Goal: Task Accomplishment & Management: Use online tool/utility

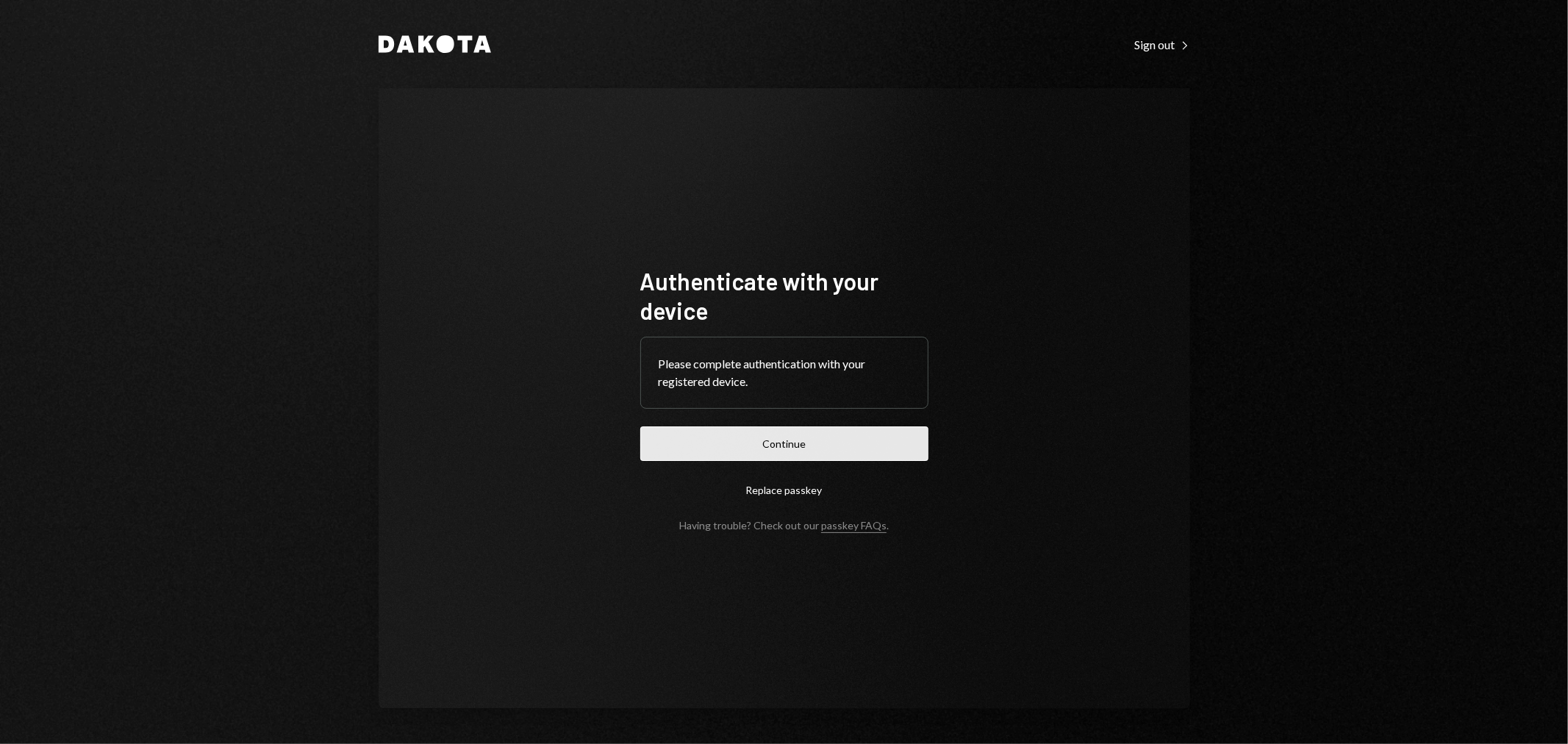
click at [799, 435] on button "Continue" at bounding box center [784, 443] width 288 height 35
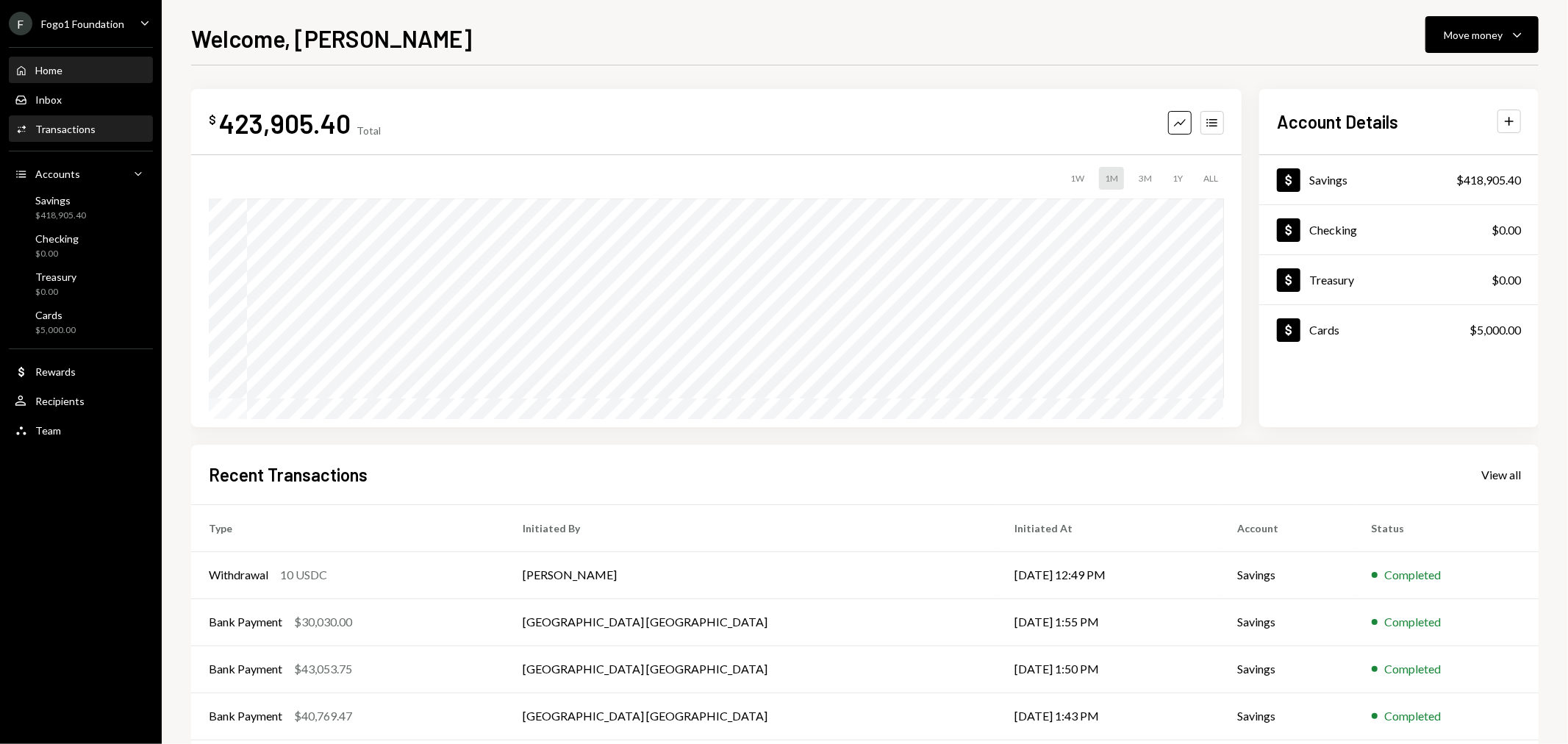
click at [79, 123] on div "Transactions" at bounding box center [65, 129] width 61 height 12
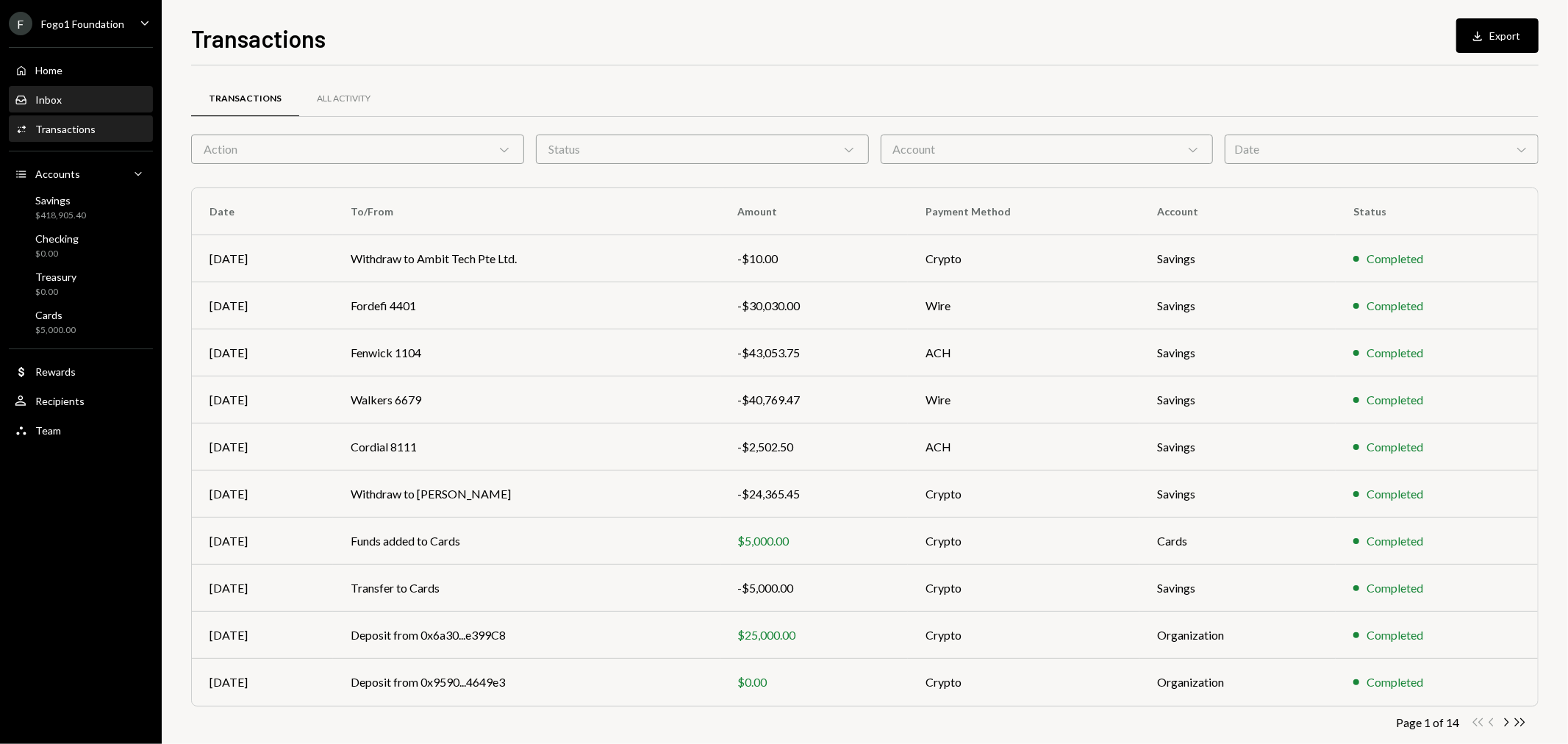
click at [81, 99] on div "Inbox Inbox" at bounding box center [81, 100] width 132 height 13
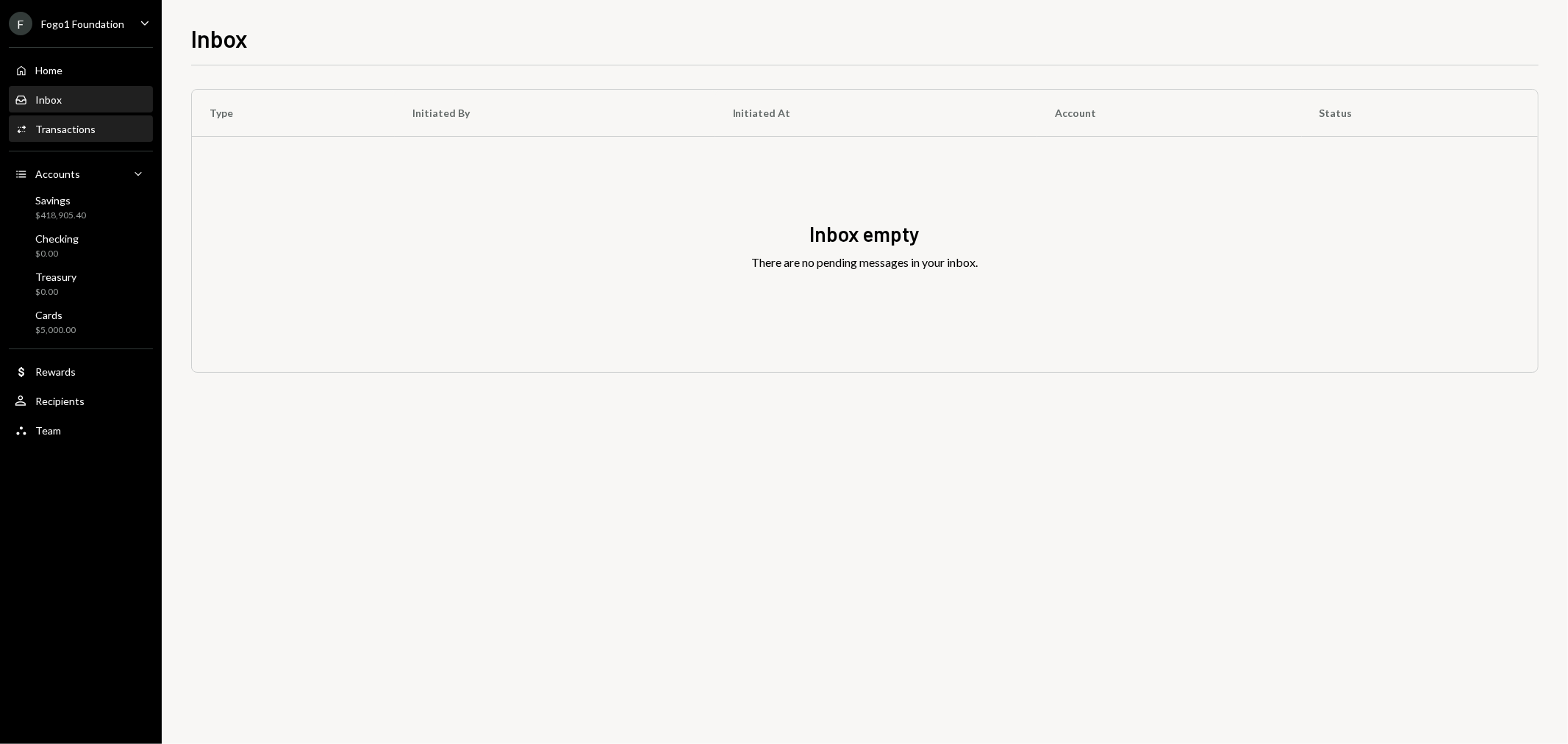
click at [99, 117] on div "Activities Transactions" at bounding box center [81, 130] width 132 height 25
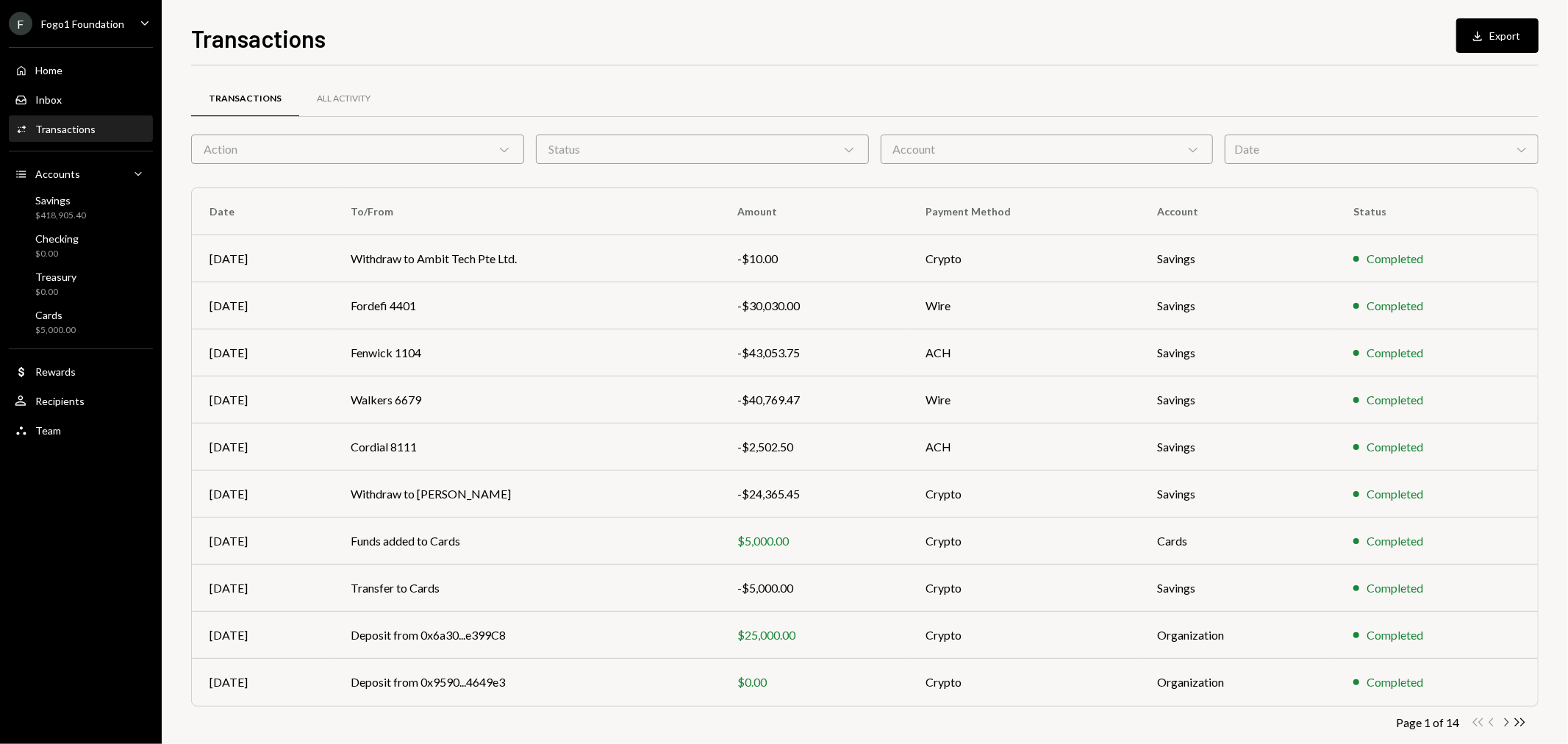
click at [1505, 719] on icon "Chevron Right" at bounding box center [1506, 722] width 14 height 14
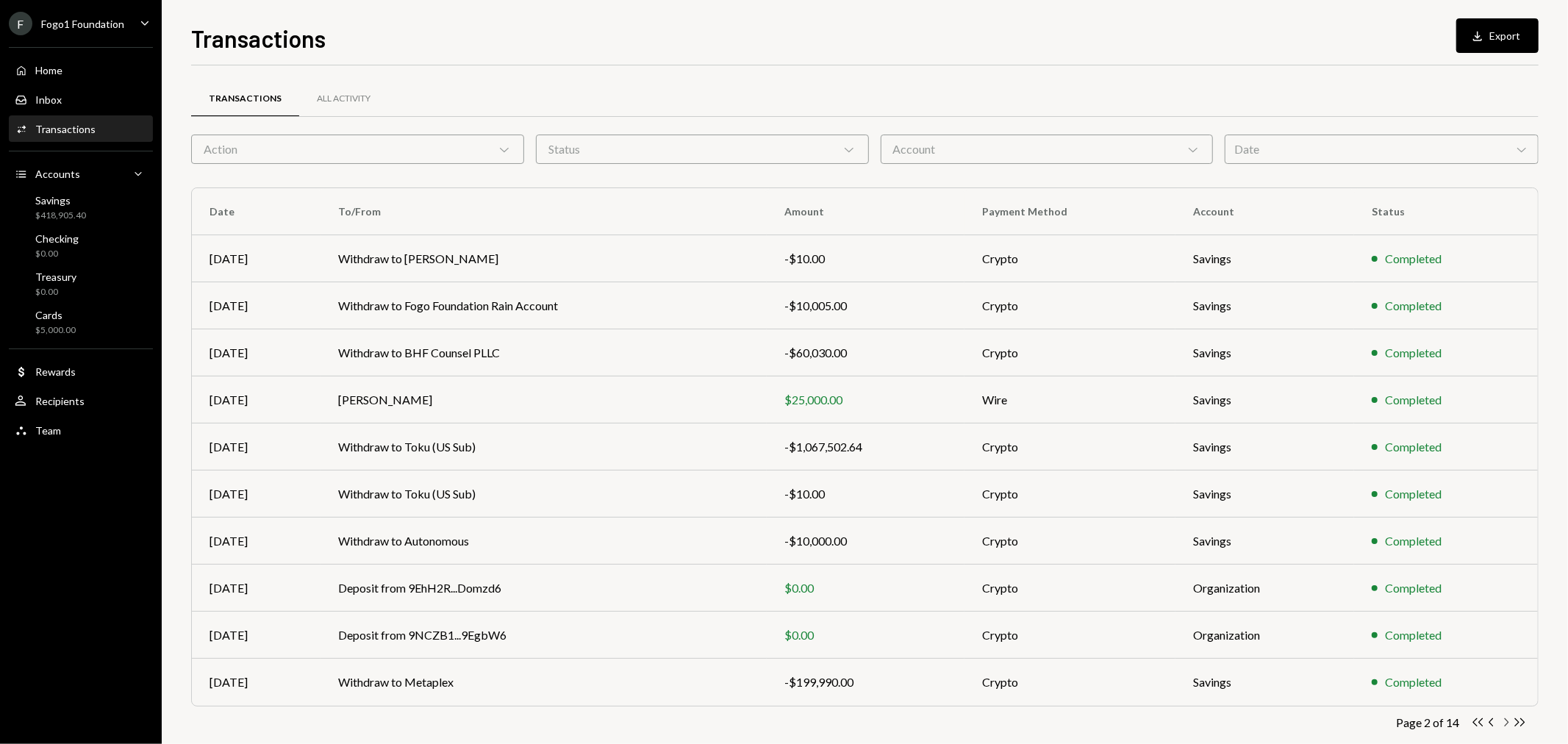
click at [1507, 722] on icon "Chevron Right" at bounding box center [1506, 722] width 14 height 14
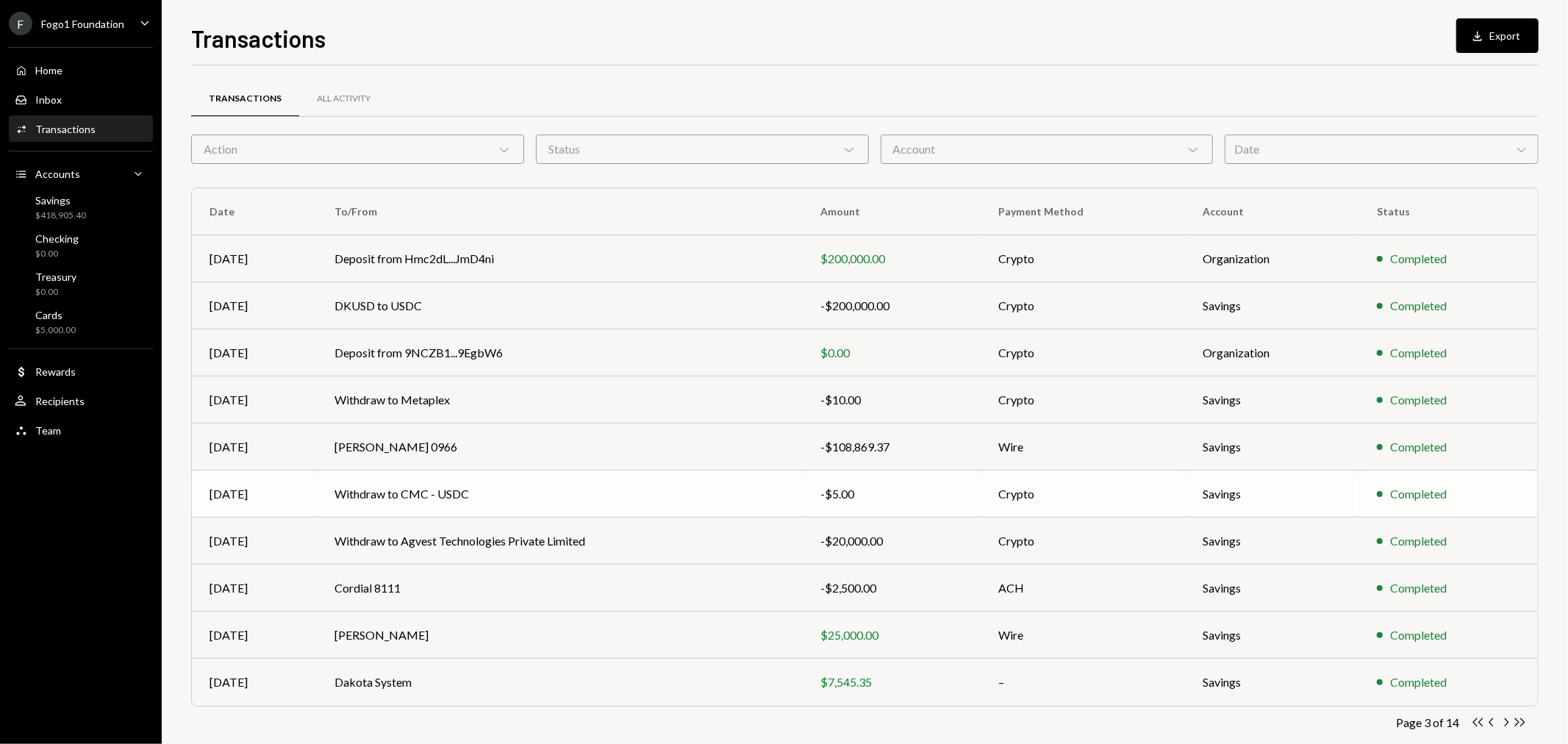
click at [525, 492] on td "Withdraw to CMC - USDC" at bounding box center [559, 493] width 486 height 47
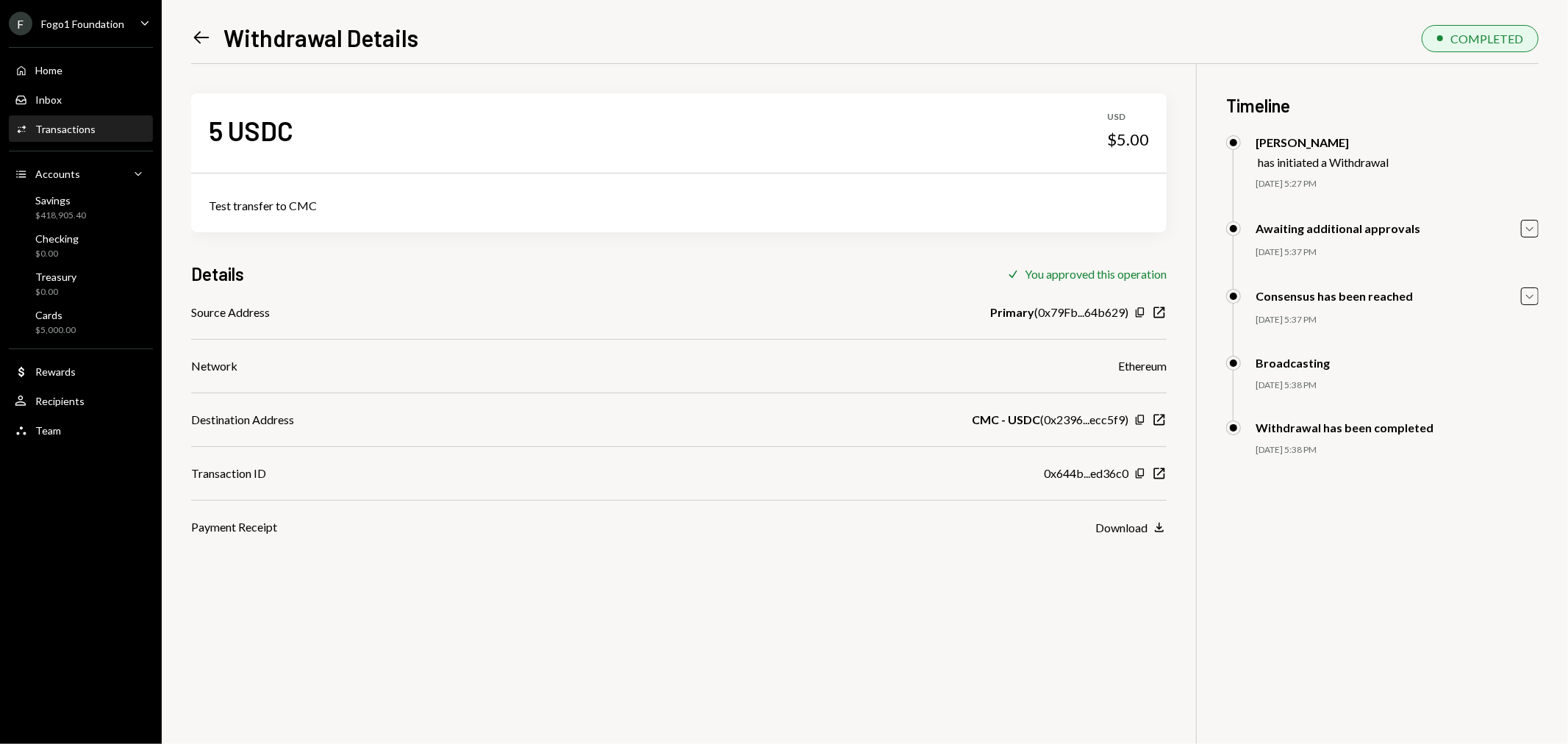
click at [105, 127] on div "Activities Transactions" at bounding box center [81, 130] width 132 height 13
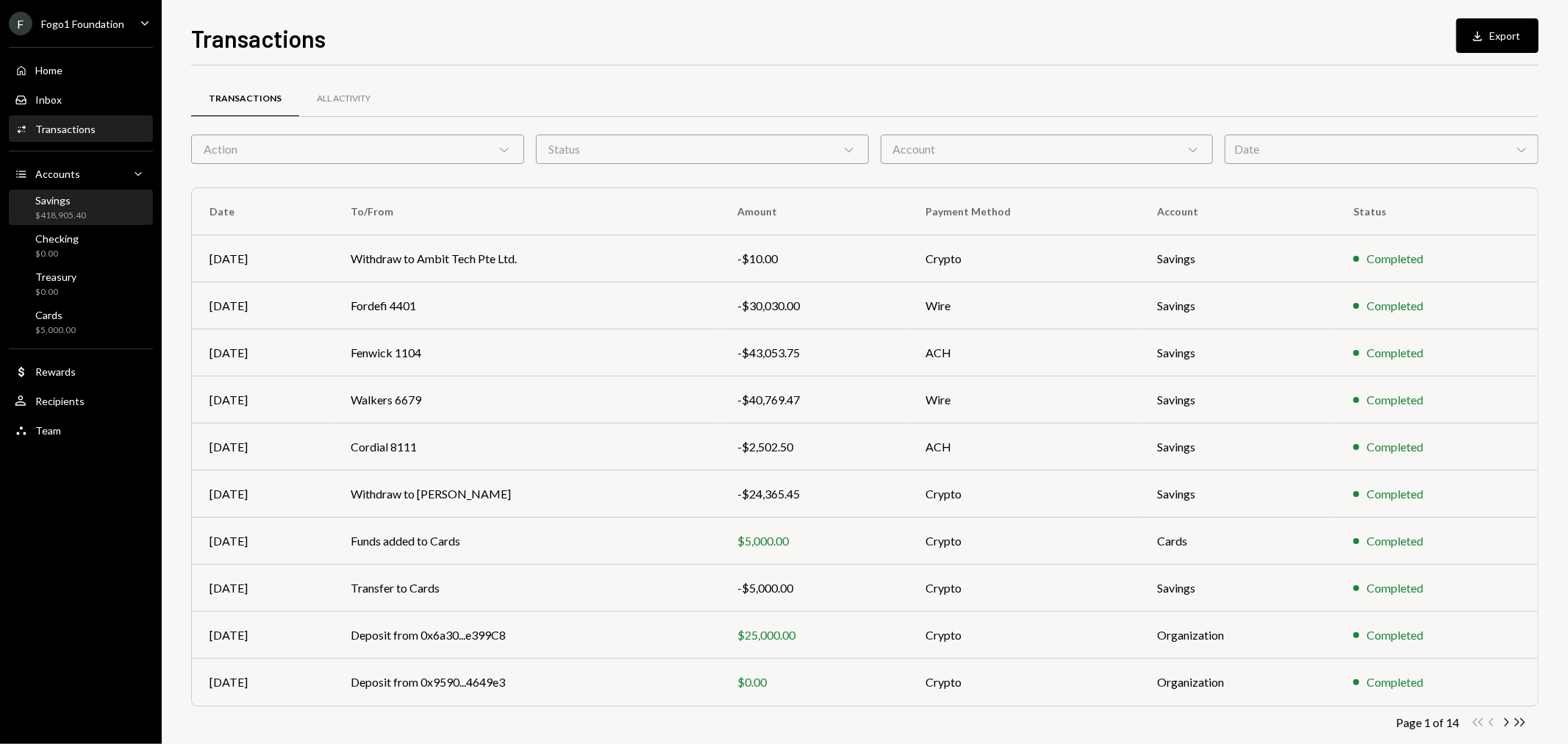
click at [70, 202] on div "Savings" at bounding box center [60, 200] width 51 height 12
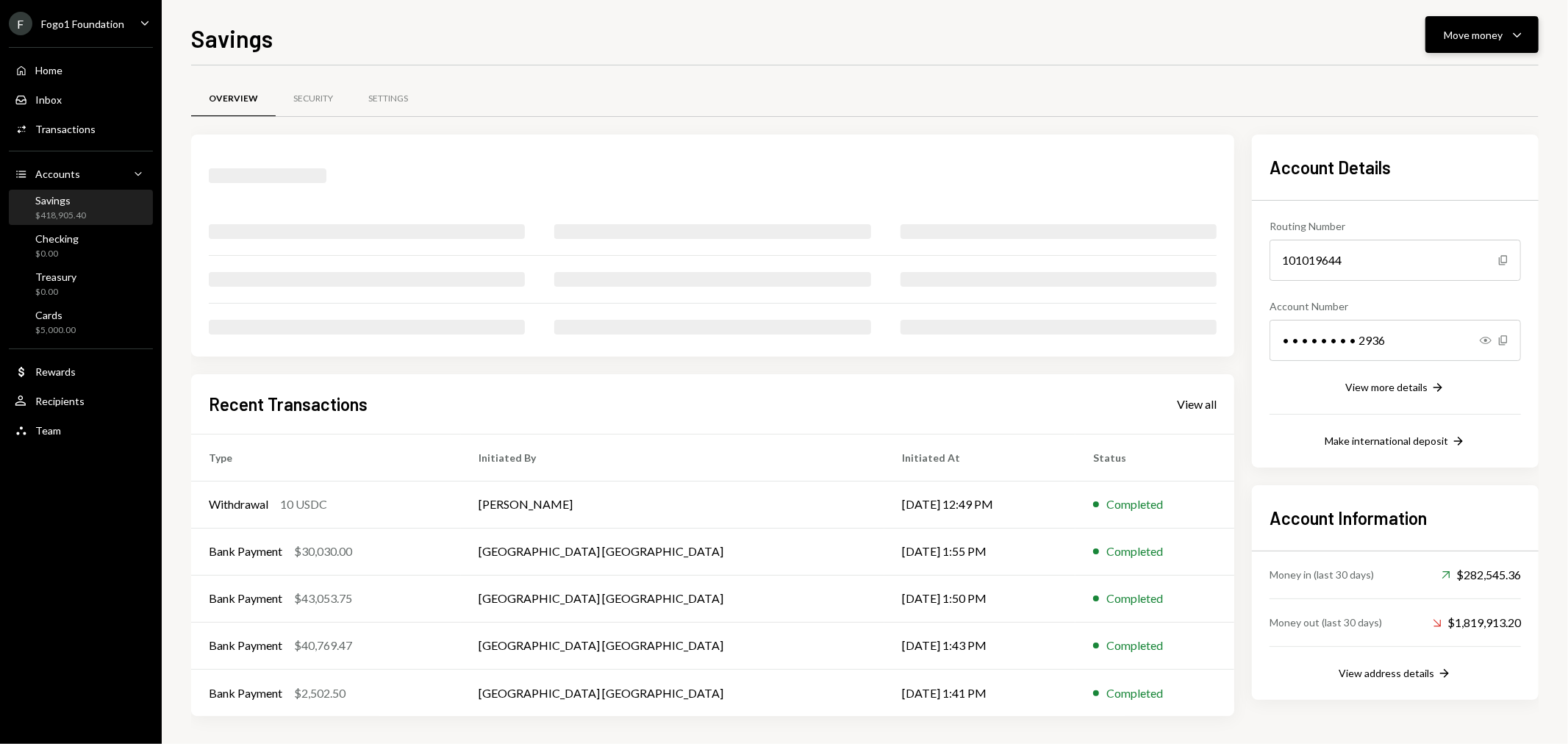
click at [1537, 34] on button "Move money Caret Down" at bounding box center [1482, 34] width 113 height 37
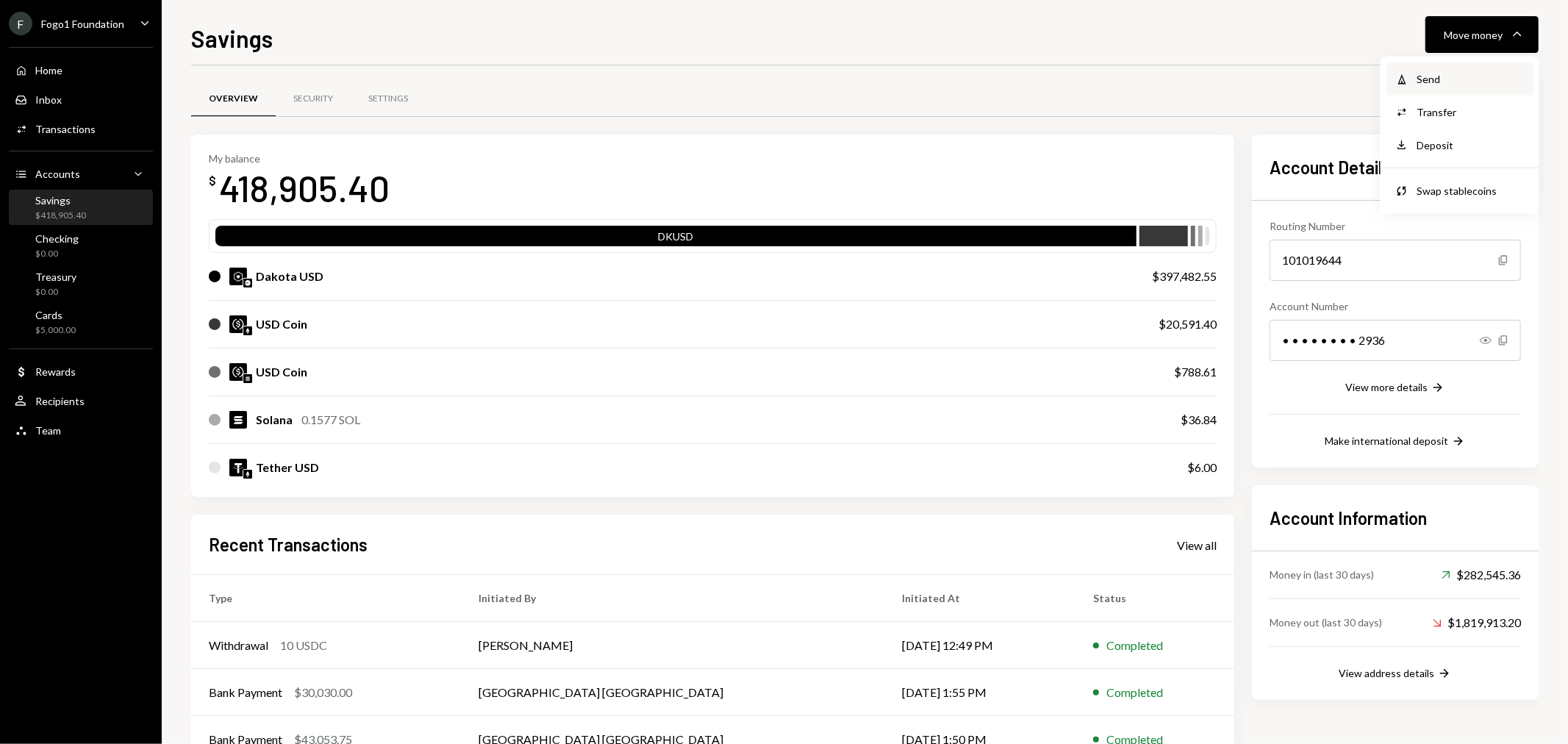
click at [1428, 71] on div "Send" at bounding box center [1470, 79] width 107 height 16
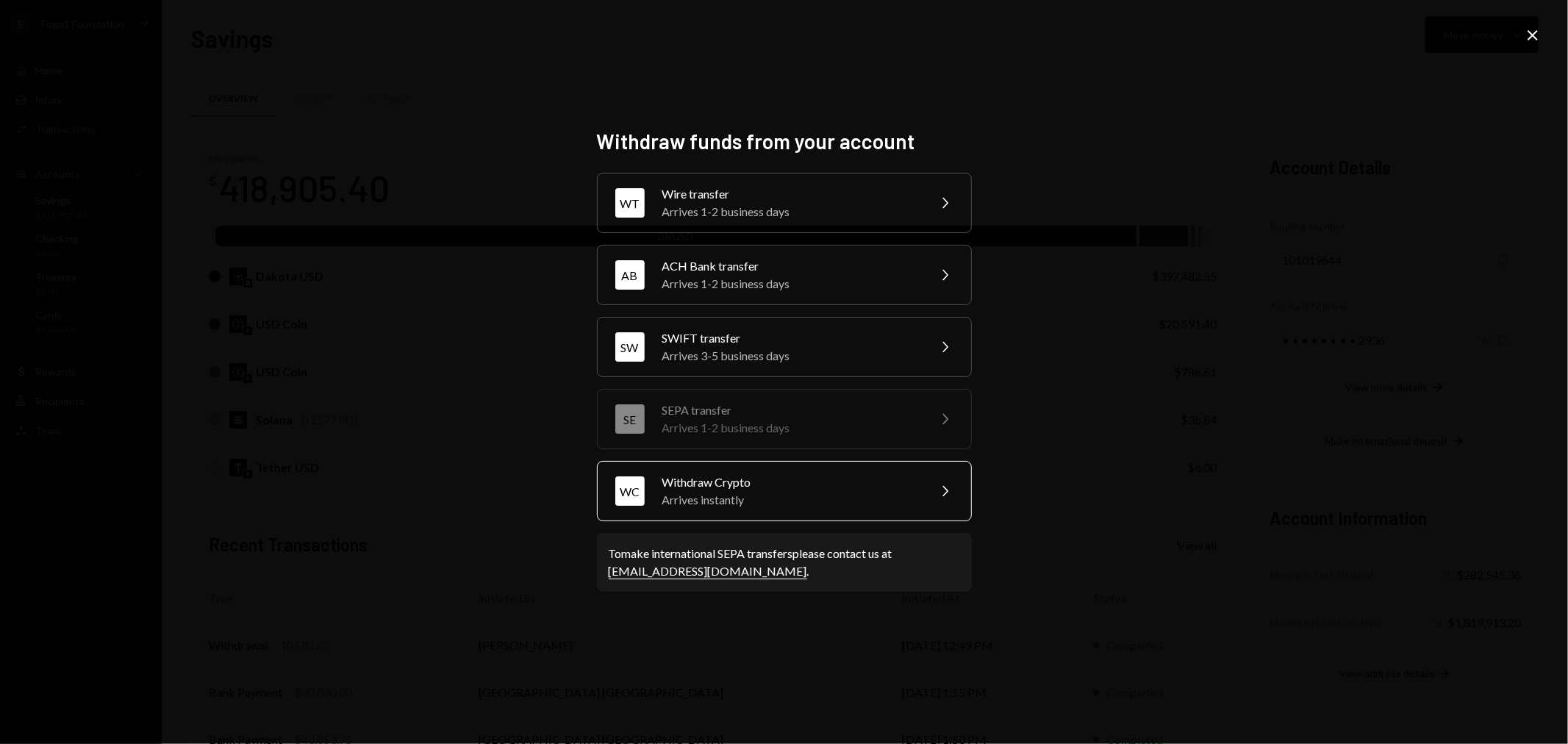
click at [756, 503] on div "Arrives instantly" at bounding box center [790, 499] width 256 height 17
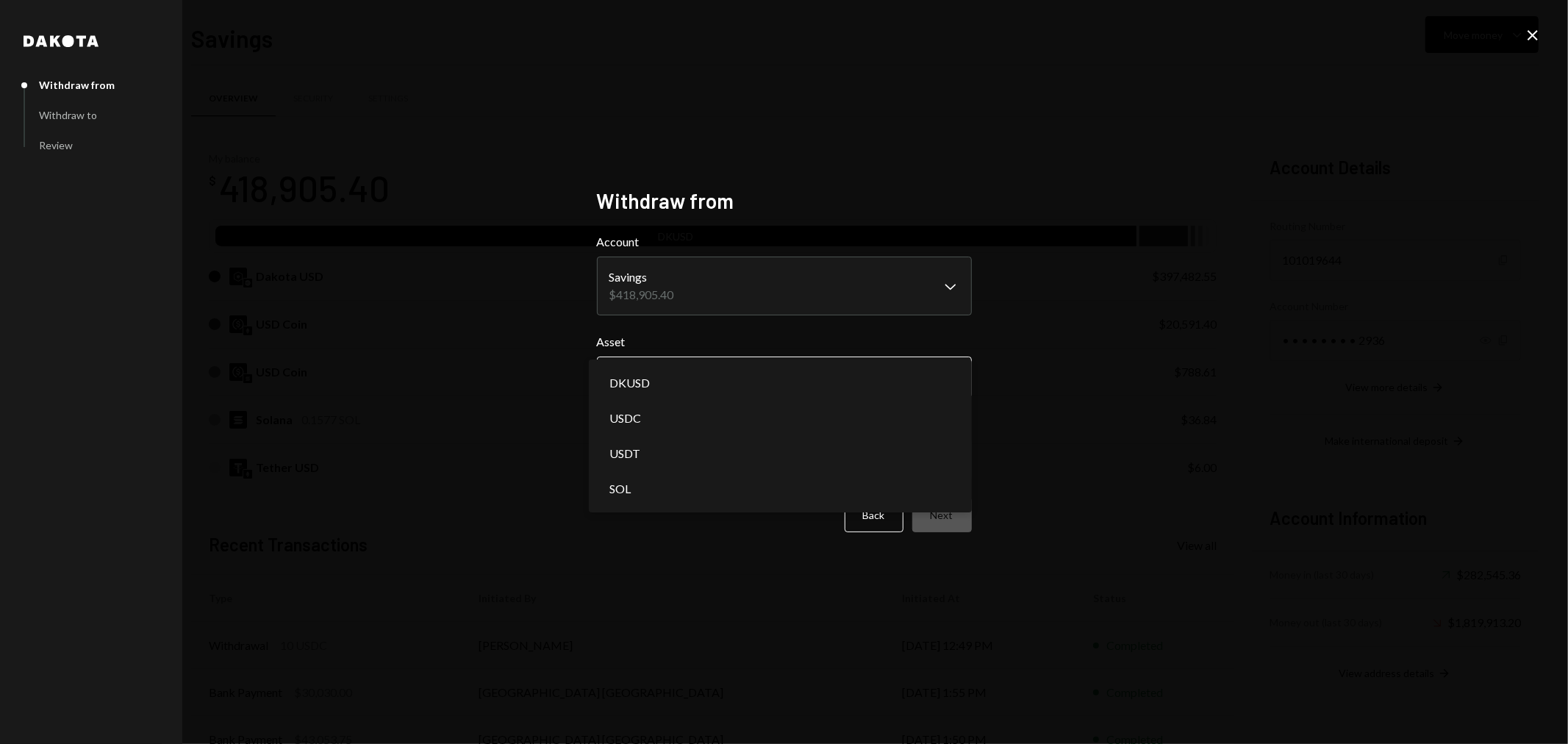
click at [657, 383] on body "F Fogo1 Foundation Caret Down Home Home Inbox Inbox Activities Transactions Acc…" at bounding box center [784, 372] width 1568 height 744
select select "****"
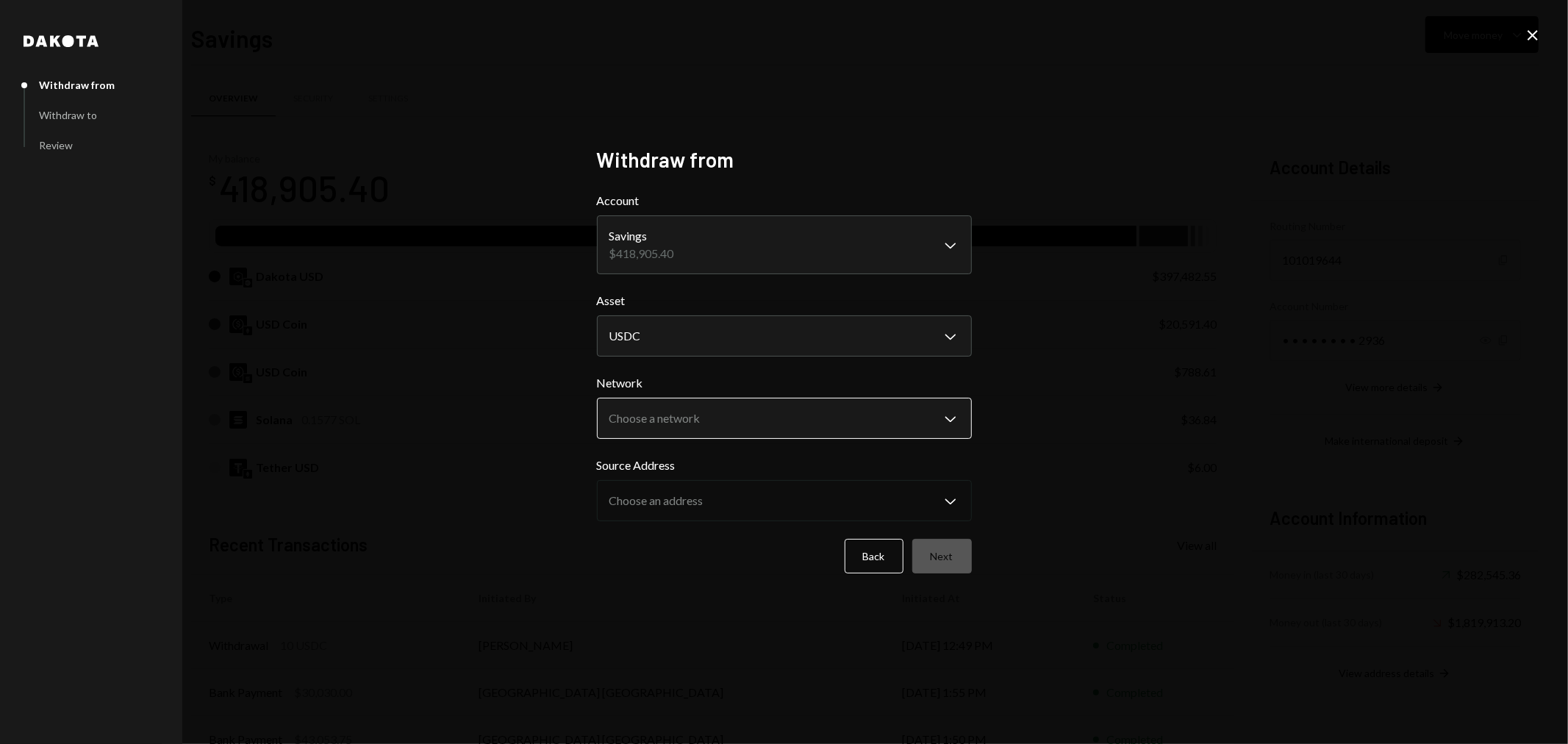
click at [742, 423] on body "F Fogo1 Foundation Caret Down Home Home Inbox Inbox Activities Transactions Acc…" at bounding box center [784, 372] width 1568 height 744
select select "**********"
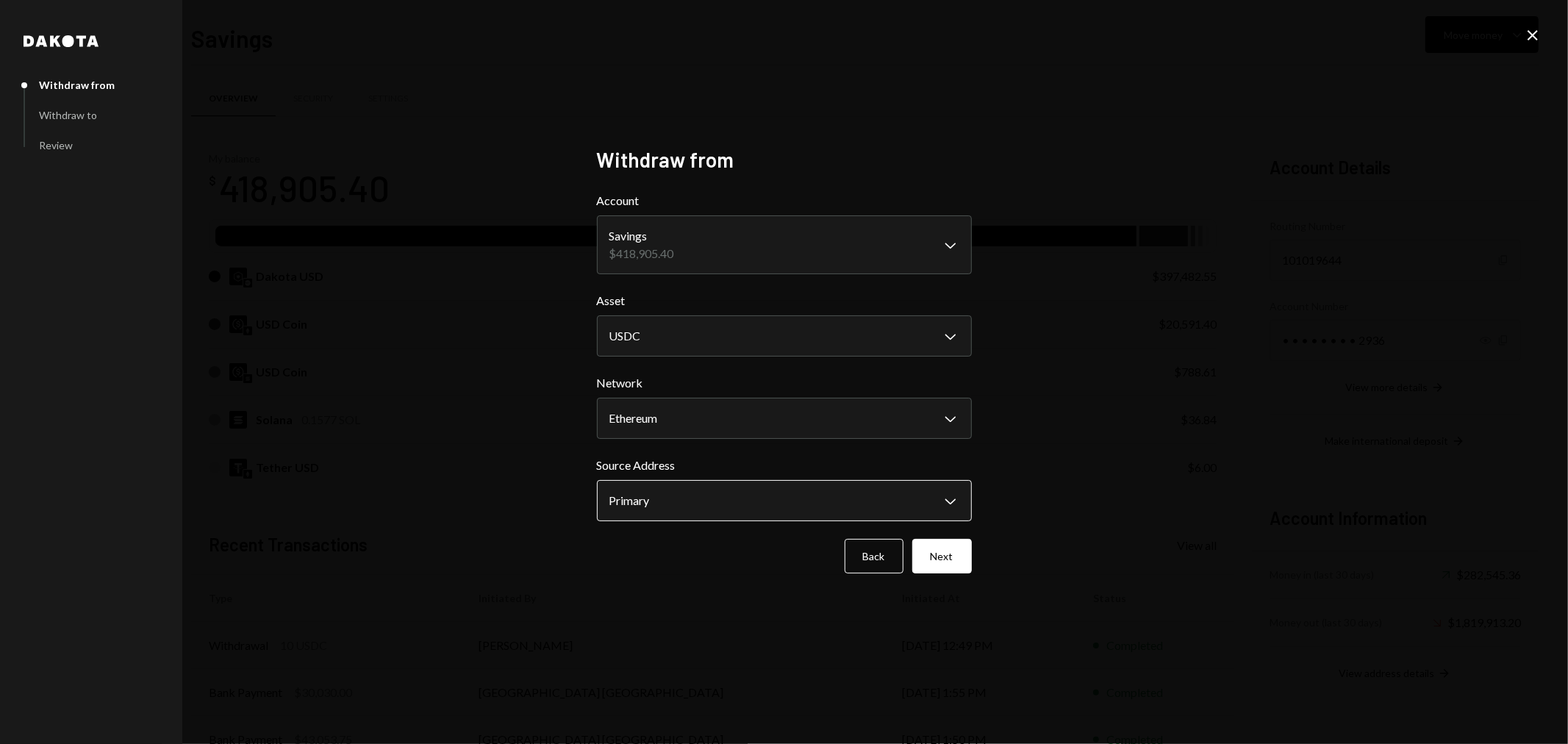
click at [684, 492] on body "F Fogo1 Foundation Caret Down Home Home Inbox Inbox Activities Transactions Acc…" at bounding box center [784, 372] width 1568 height 744
click at [997, 584] on div "**********" at bounding box center [784, 372] width 1568 height 744
click at [946, 552] on button "Next" at bounding box center [942, 556] width 60 height 35
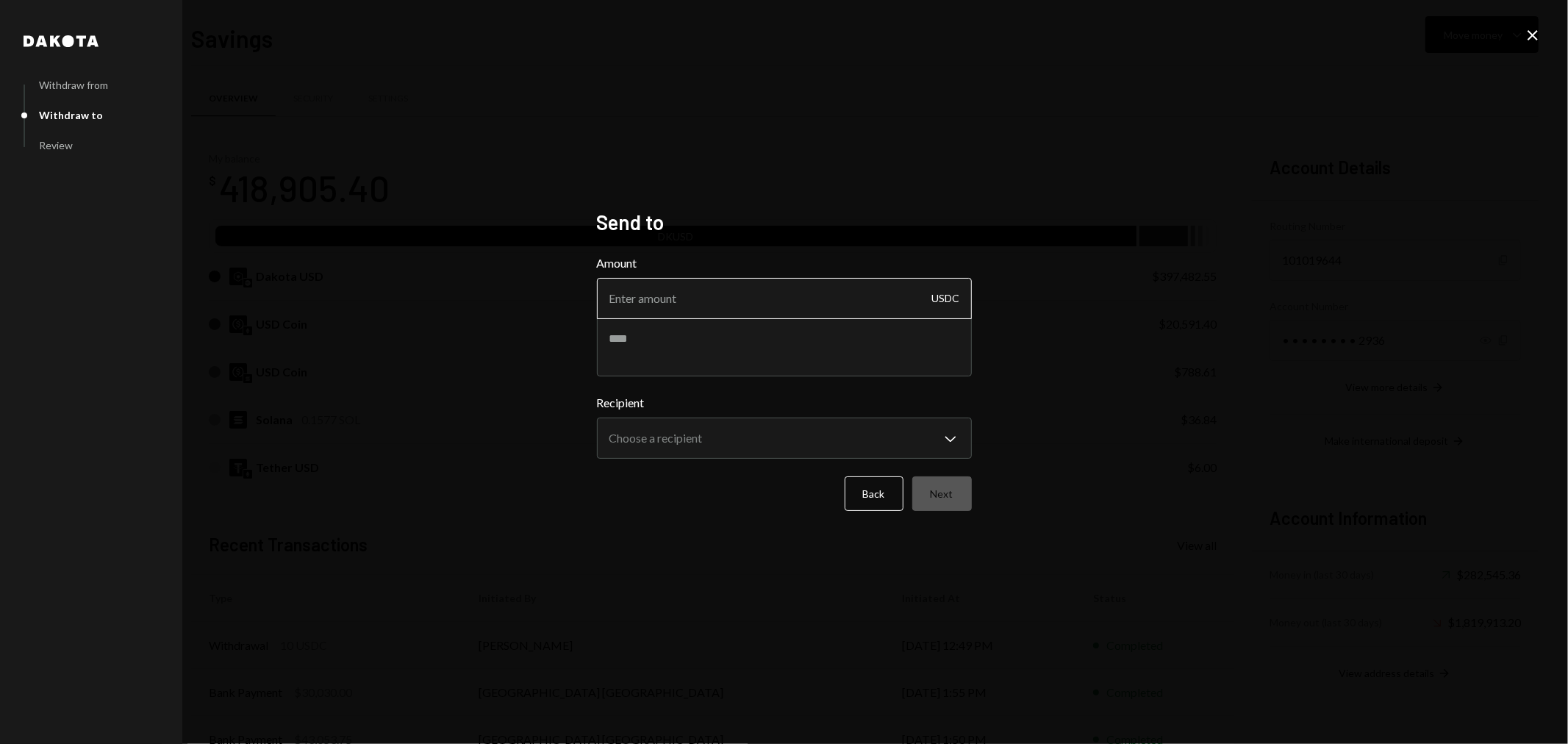
click at [682, 297] on input "Amount" at bounding box center [784, 299] width 375 height 42
type input "4995"
type textarea "**********"
click at [696, 445] on body "F Fogo1 Foundation Caret Down Home Home Inbox Inbox Activities Transactions Acc…" at bounding box center [784, 372] width 1568 height 744
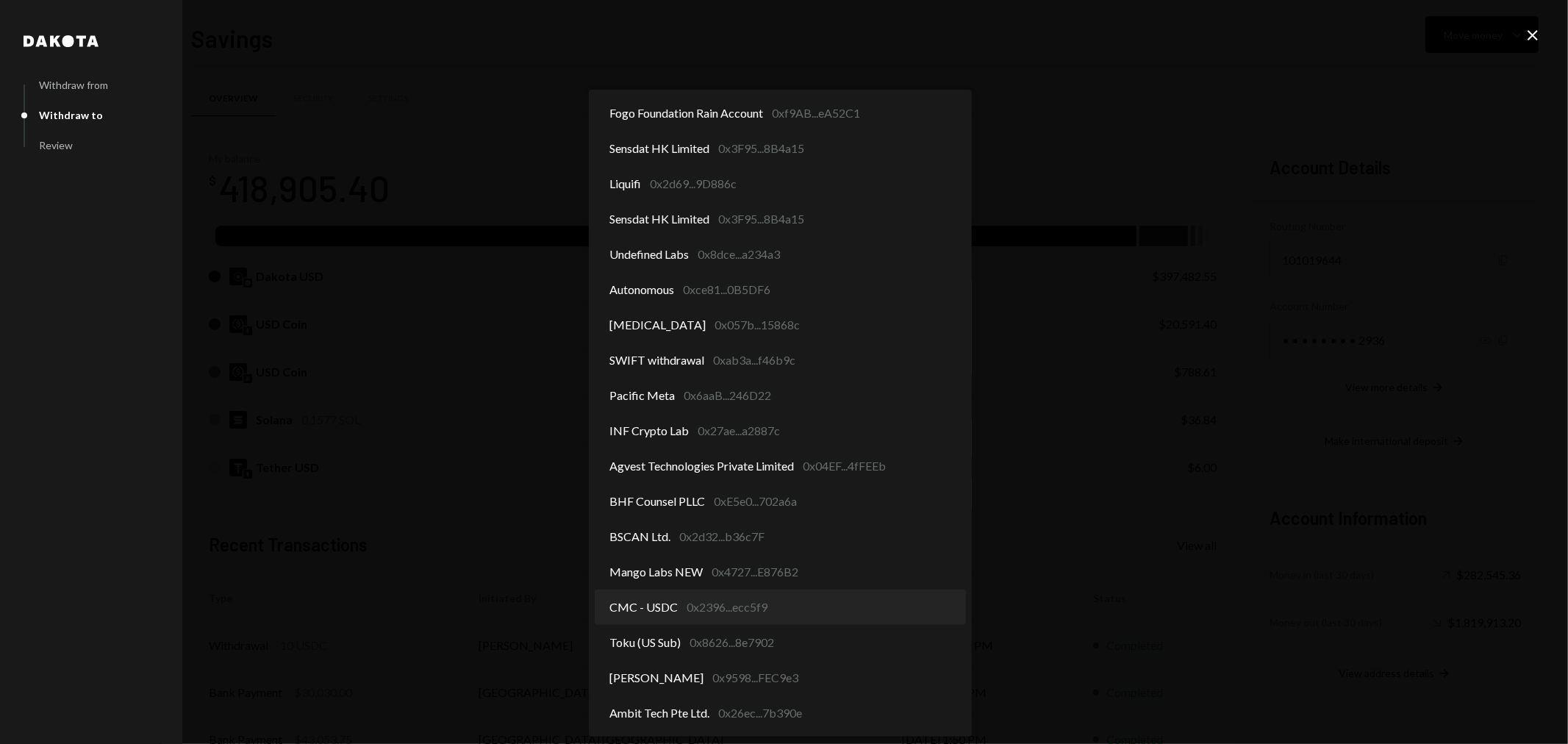
select select "**********"
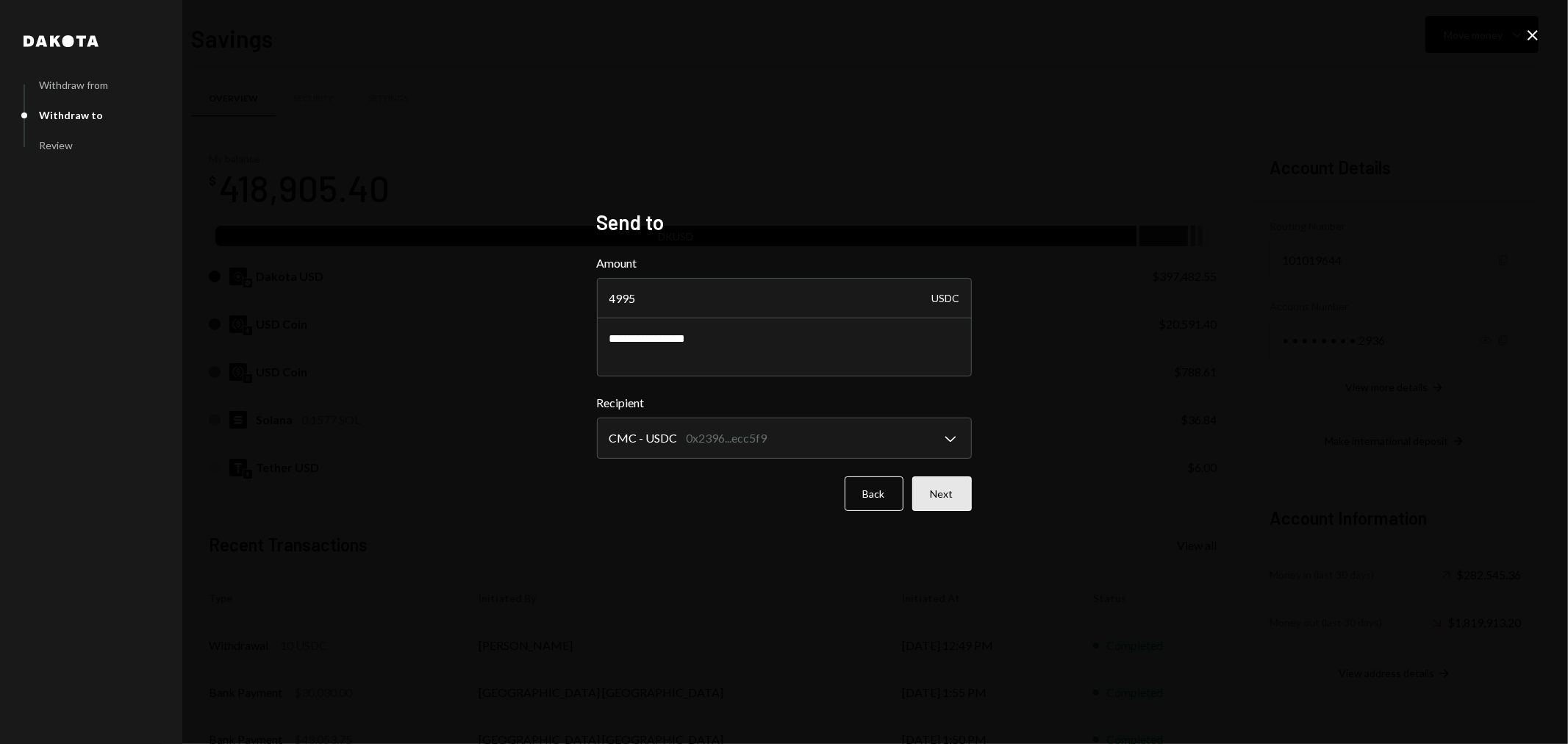
click at [938, 489] on button "Next" at bounding box center [942, 494] width 60 height 35
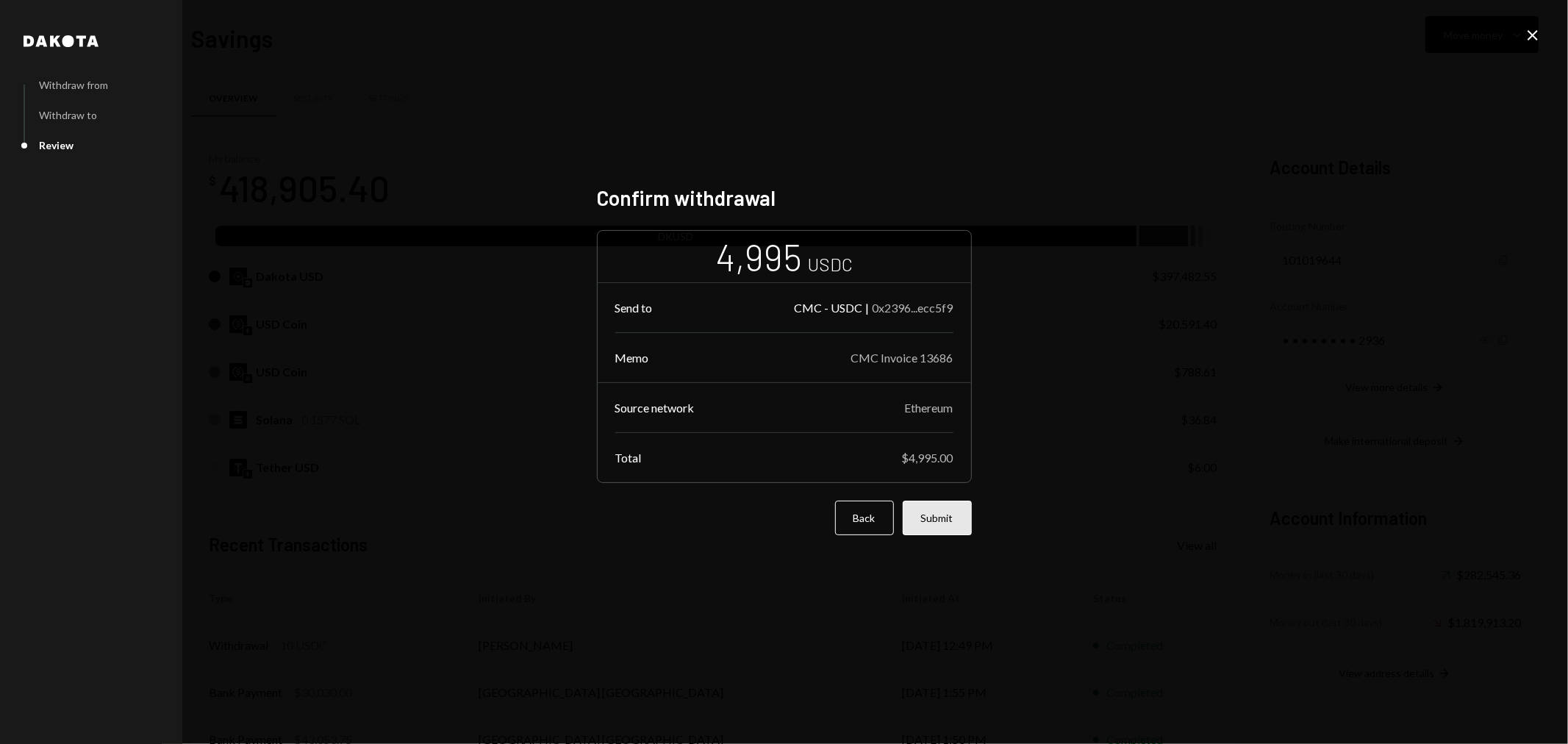
click at [936, 512] on button "Submit" at bounding box center [937, 518] width 69 height 35
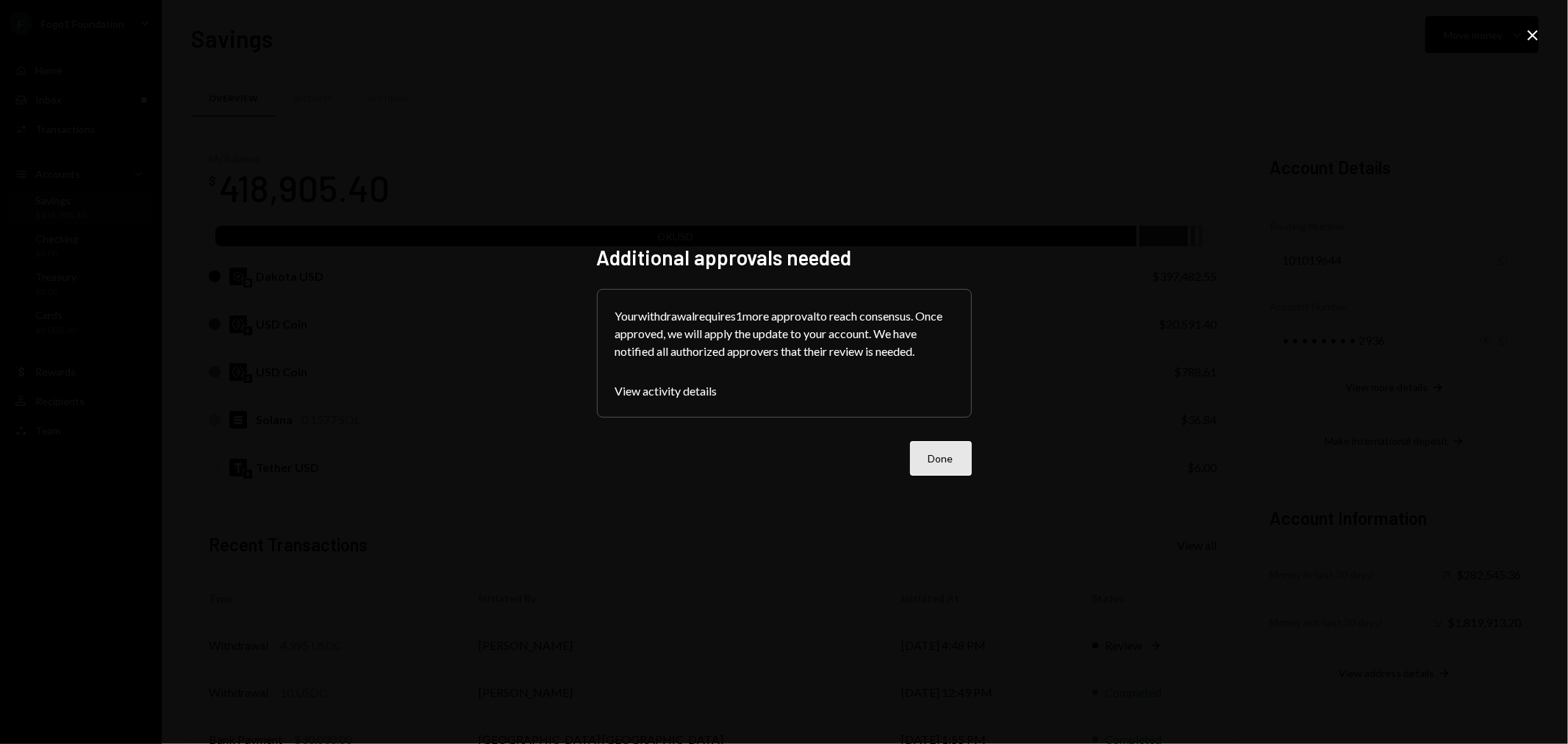
click at [959, 462] on button "Done" at bounding box center [941, 458] width 61 height 35
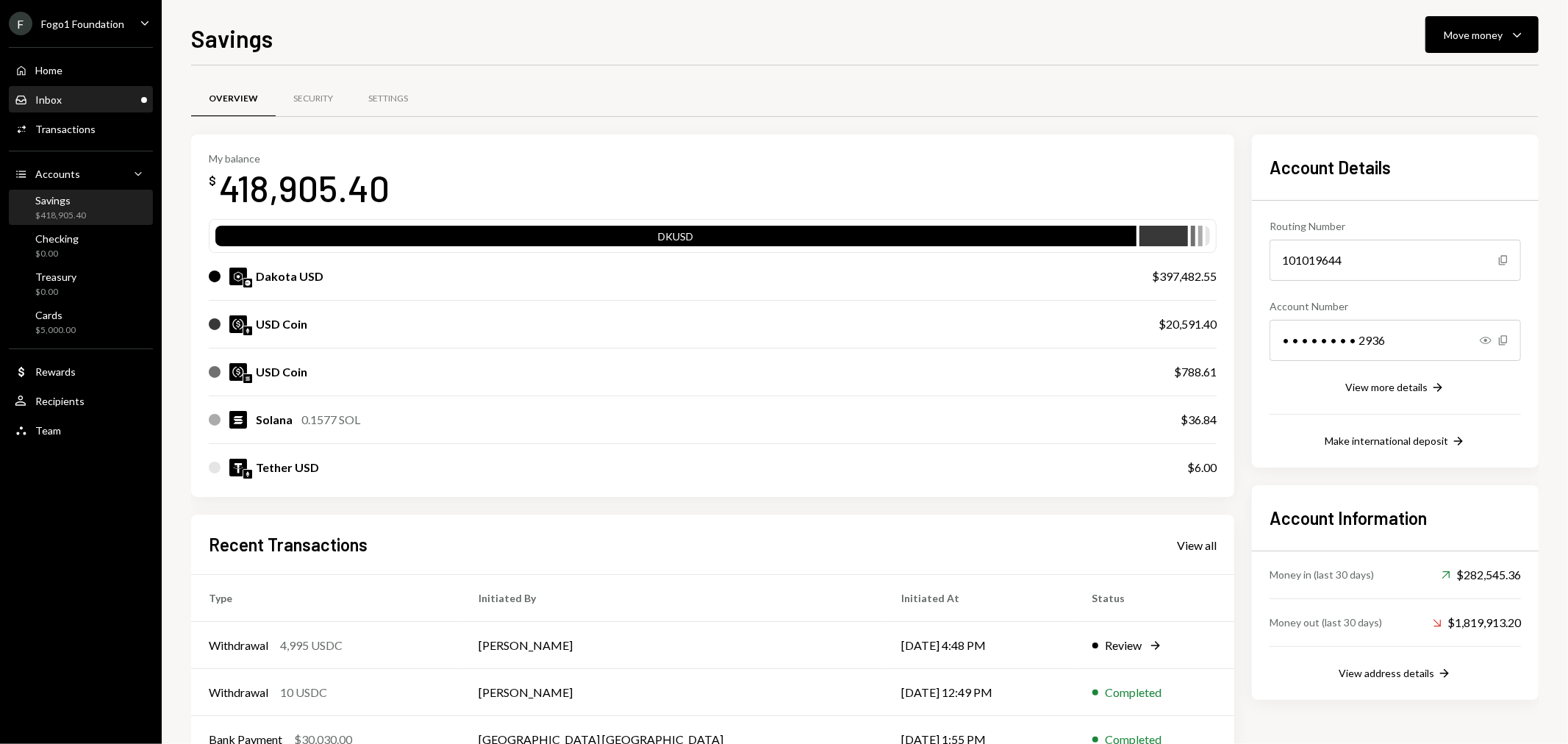
click at [99, 110] on div "Inbox Inbox" at bounding box center [81, 100] width 132 height 25
